Goal: Information Seeking & Learning: Check status

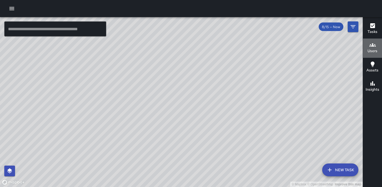
click at [371, 50] on h6 "Users" at bounding box center [372, 51] width 10 height 6
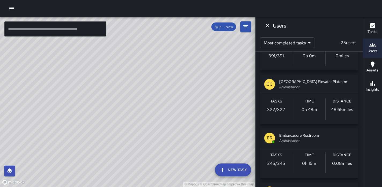
scroll to position [322, 0]
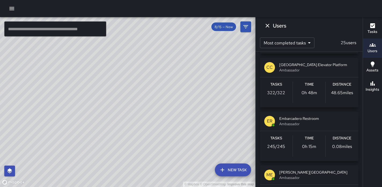
click at [288, 72] on span "Ambassador" at bounding box center [316, 70] width 75 height 5
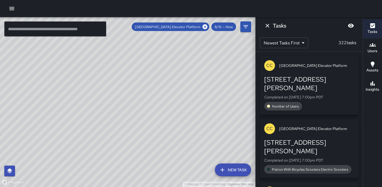
scroll to position [0, 0]
click at [285, 104] on span "Number of Users" at bounding box center [285, 106] width 33 height 5
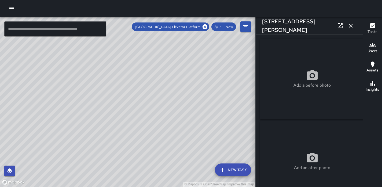
type input "**********"
click at [352, 27] on icon "button" at bounding box center [351, 26] width 6 height 6
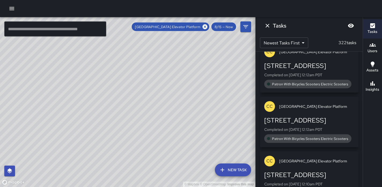
scroll to position [17488, 0]
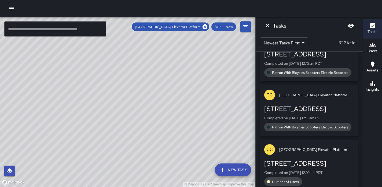
click at [232, 27] on span "8/15 — Now" at bounding box center [223, 27] width 25 height 5
click at [221, 26] on span "8/15 — Now" at bounding box center [223, 27] width 25 height 5
click at [246, 30] on button "Filters" at bounding box center [245, 26] width 11 height 11
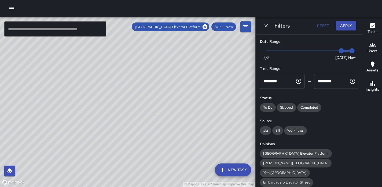
type input "*"
click at [331, 52] on span "Now Today 8/8 8/14 7:07 pm" at bounding box center [309, 51] width 86 height 8
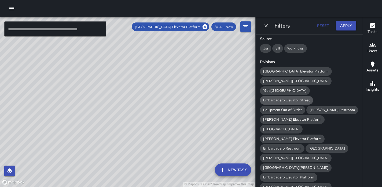
scroll to position [57, 0]
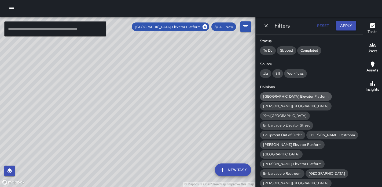
click at [289, 97] on span "[GEOGRAPHIC_DATA] Elevator Platform" at bounding box center [296, 96] width 72 height 5
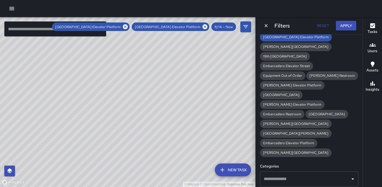
scroll to position [161, 0]
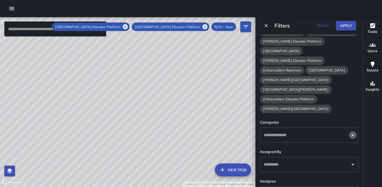
click at [355, 132] on icon "Open" at bounding box center [352, 135] width 6 height 6
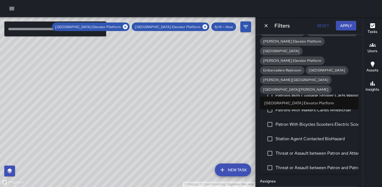
scroll to position [39, 0]
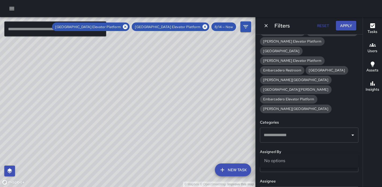
click at [373, 120] on div "Tasks Users Assets Insights" at bounding box center [372, 102] width 19 height 170
click at [349, 28] on button "Apply" at bounding box center [346, 26] width 20 height 10
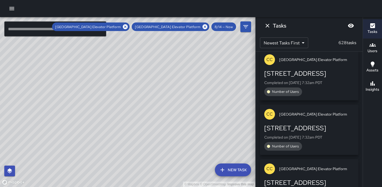
scroll to position [34233, 0]
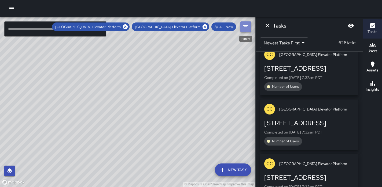
click at [246, 27] on icon "Filters" at bounding box center [245, 27] width 6 height 6
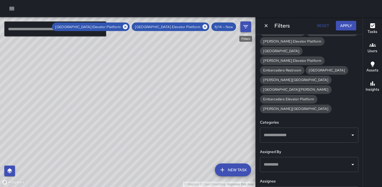
click at [247, 30] on icon "Filters" at bounding box center [245, 27] width 6 height 6
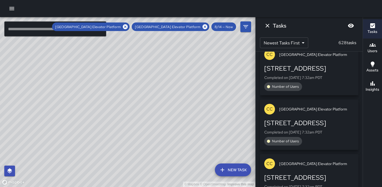
click at [231, 28] on span "8/14 — Now" at bounding box center [223, 27] width 25 height 5
click at [224, 27] on span "8/14 — Now" at bounding box center [223, 27] width 25 height 5
click at [371, 52] on h6 "Users" at bounding box center [372, 51] width 10 height 6
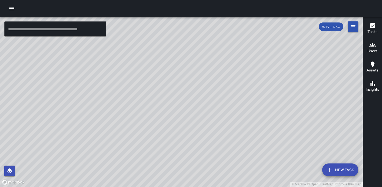
click at [330, 27] on span "8/15 — Now" at bounding box center [331, 27] width 25 height 5
click at [352, 29] on icon "Filters" at bounding box center [353, 27] width 6 height 6
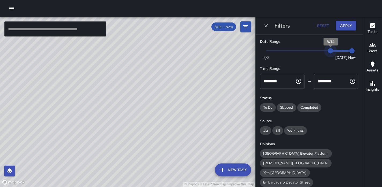
click at [332, 52] on span "Now [DATE] [DATE] 7:12 pm" at bounding box center [309, 51] width 86 height 8
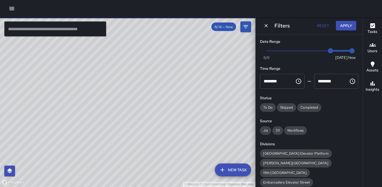
type input "*"
click at [322, 51] on span "Now [DATE] [DATE] 7:12 pm" at bounding box center [309, 51] width 86 height 8
click at [322, 51] on span "8/13" at bounding box center [319, 50] width 5 height 5
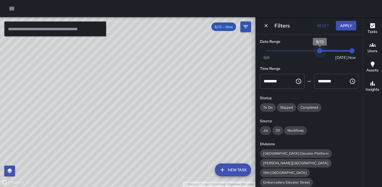
click at [322, 51] on span "8/13" at bounding box center [319, 50] width 5 height 5
click at [297, 156] on span "[GEOGRAPHIC_DATA] Elevator Platform" at bounding box center [296, 154] width 72 height 5
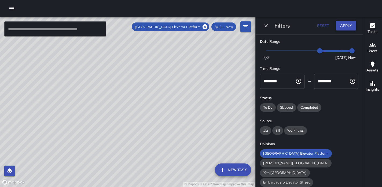
click at [346, 27] on button "Apply" at bounding box center [346, 26] width 20 height 10
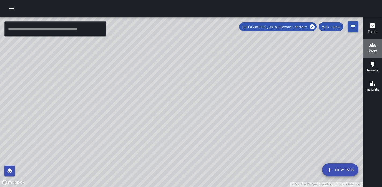
click at [371, 48] on h6 "Users" at bounding box center [372, 51] width 10 height 6
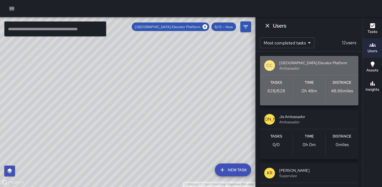
click at [310, 67] on span "Ambassador" at bounding box center [316, 68] width 75 height 5
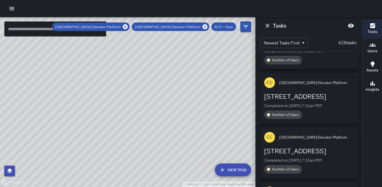
scroll to position [34233, 0]
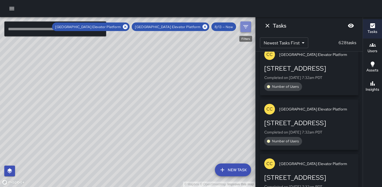
click at [245, 28] on icon "Filters" at bounding box center [245, 27] width 6 height 6
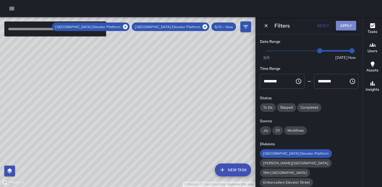
click at [346, 28] on button "Apply" at bounding box center [346, 26] width 20 height 10
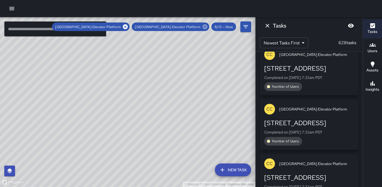
click at [206, 27] on icon at bounding box center [204, 26] width 5 height 5
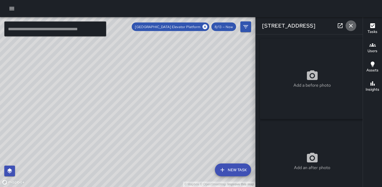
click at [351, 25] on icon "button" at bounding box center [351, 26] width 4 height 4
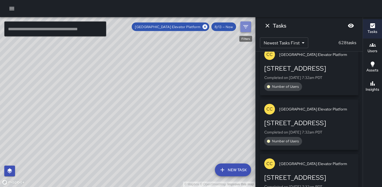
click at [246, 27] on icon "Filters" at bounding box center [245, 26] width 5 height 3
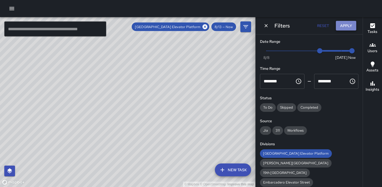
click at [345, 27] on button "Apply" at bounding box center [346, 26] width 20 height 10
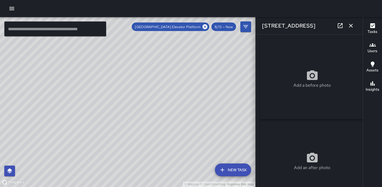
type input "**********"
click at [351, 25] on icon "button" at bounding box center [351, 26] width 4 height 4
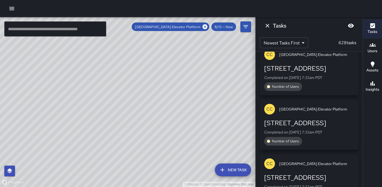
click at [232, 28] on span "8/13 — Now" at bounding box center [223, 27] width 25 height 5
click at [244, 28] on icon "Filters" at bounding box center [245, 27] width 6 height 6
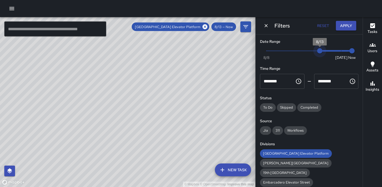
click at [322, 51] on span "8/13" at bounding box center [319, 50] width 5 height 5
click at [320, 51] on span "8/13" at bounding box center [319, 50] width 5 height 5
click at [317, 52] on span "8/13" at bounding box center [319, 50] width 5 height 5
click at [317, 51] on span "8/13" at bounding box center [319, 50] width 5 height 5
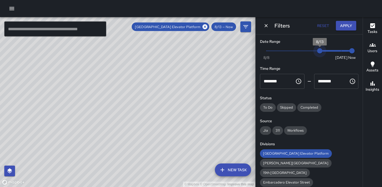
click at [317, 51] on span "8/13" at bounding box center [319, 50] width 5 height 5
type input "*"
drag, startPoint x: 319, startPoint y: 50, endPoint x: 314, endPoint y: 50, distance: 4.3
click at [312, 50] on span "8/12" at bounding box center [309, 50] width 5 height 5
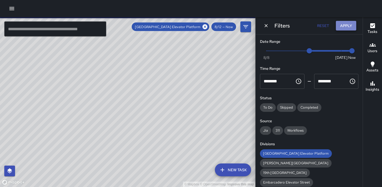
click at [345, 27] on button "Apply" at bounding box center [346, 26] width 20 height 10
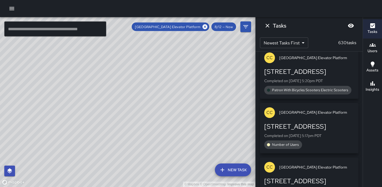
scroll to position [23066, 0]
